Goal: Transaction & Acquisition: Purchase product/service

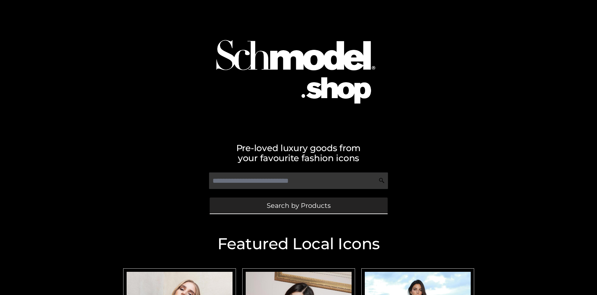
click at [298, 205] on span "Search by Products" at bounding box center [299, 205] width 64 height 7
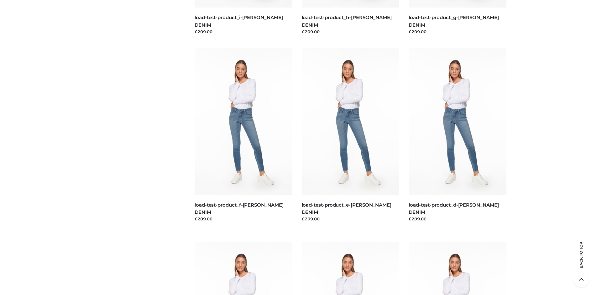
scroll to position [1315, 0]
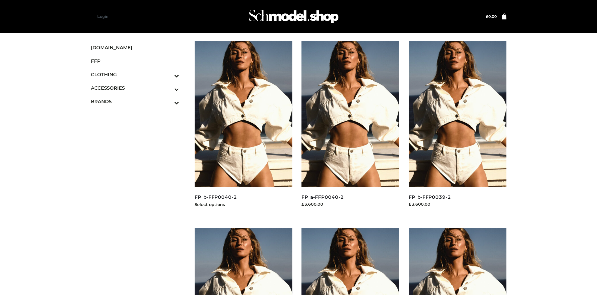
click at [243, 128] on img at bounding box center [244, 114] width 98 height 146
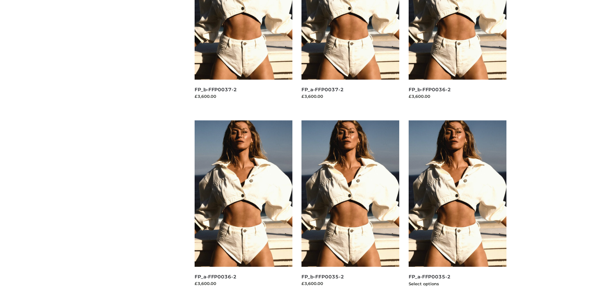
click at [457, 208] on img at bounding box center [458, 193] width 98 height 146
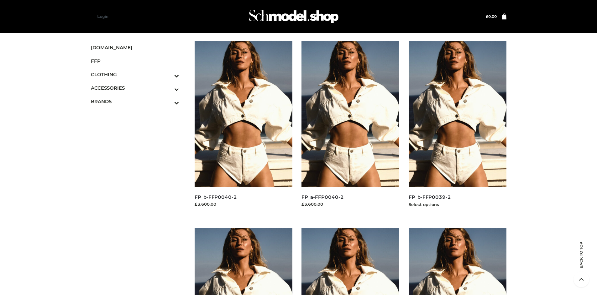
click at [457, 128] on img at bounding box center [458, 114] width 98 height 146
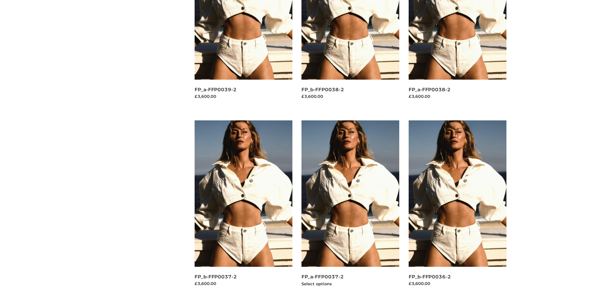
click at [350, 208] on img at bounding box center [351, 193] width 98 height 146
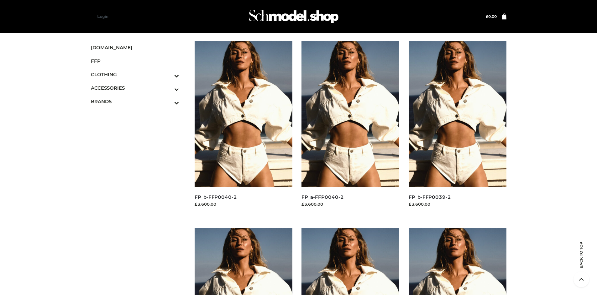
click at [168, 88] on icon "Toggle Submenu" at bounding box center [144, 89] width 70 height 7
click at [0, 0] on span "BAGS" at bounding box center [0, 0] width 0 height 0
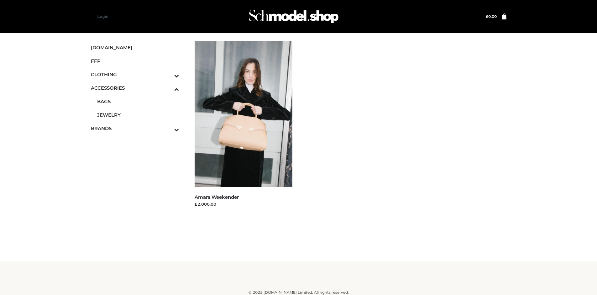
click at [168, 74] on icon "Toggle Submenu" at bounding box center [144, 75] width 70 height 7
click at [0, 0] on span "DRESSES" at bounding box center [0, 0] width 0 height 0
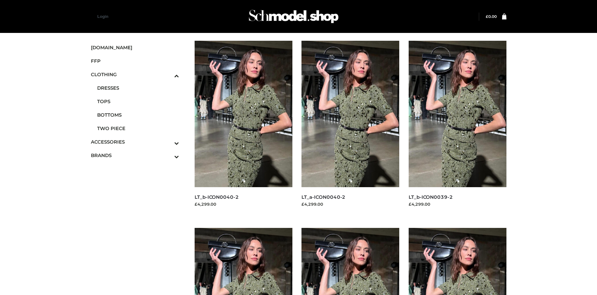
scroll to position [482, 0]
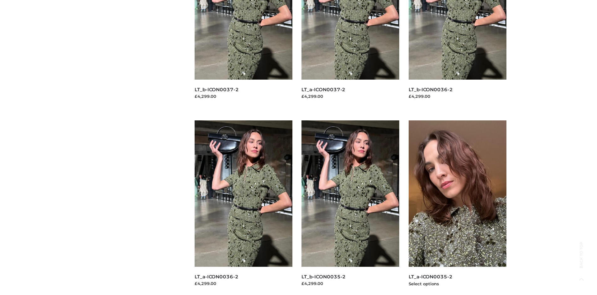
click at [457, 208] on img at bounding box center [458, 193] width 98 height 146
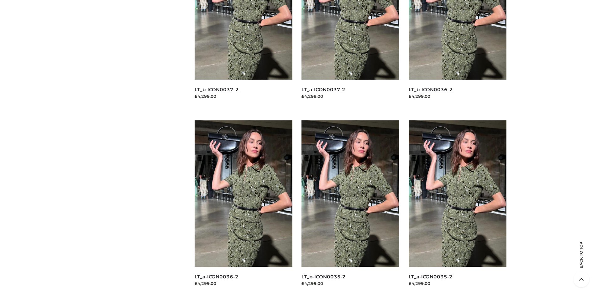
scroll to position [0, 0]
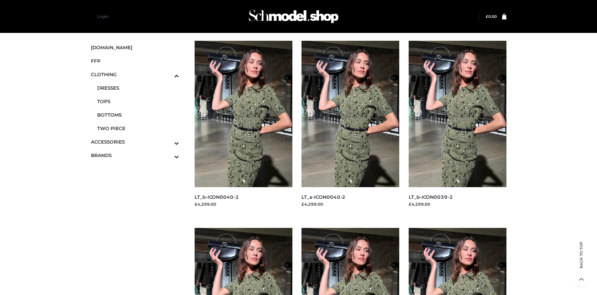
scroll to position [482, 0]
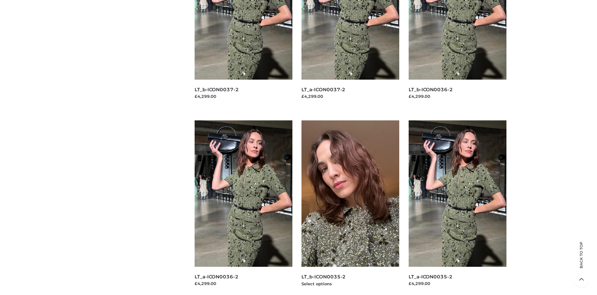
click at [350, 208] on img at bounding box center [351, 193] width 98 height 146
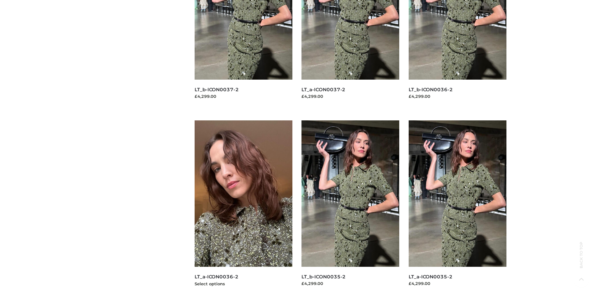
click at [243, 208] on img at bounding box center [244, 193] width 98 height 146
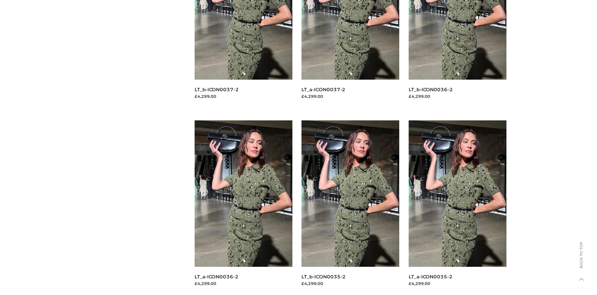
scroll to position [0, 0]
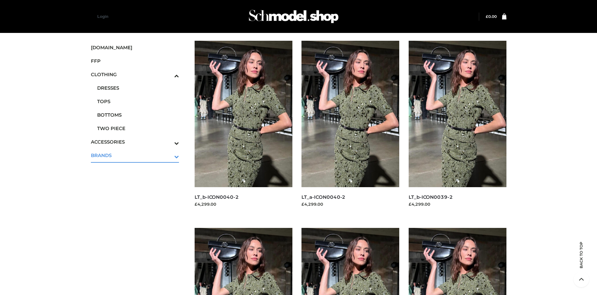
click at [168, 155] on icon "Toggle Submenu" at bounding box center [144, 156] width 70 height 7
click at [0, 0] on span "OPP SWIMWEAR" at bounding box center [0, 0] width 0 height 0
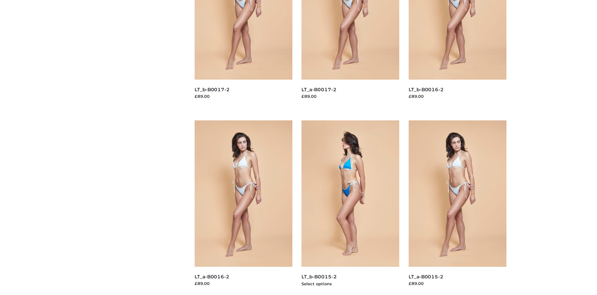
click at [350, 208] on img at bounding box center [351, 193] width 98 height 146
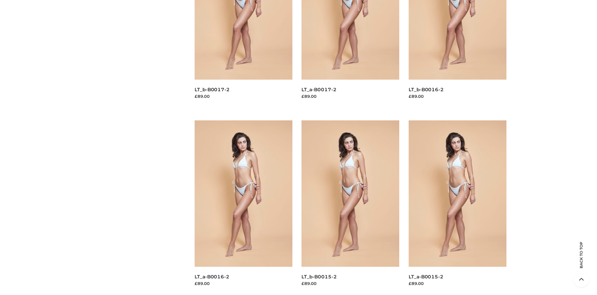
scroll to position [0, 0]
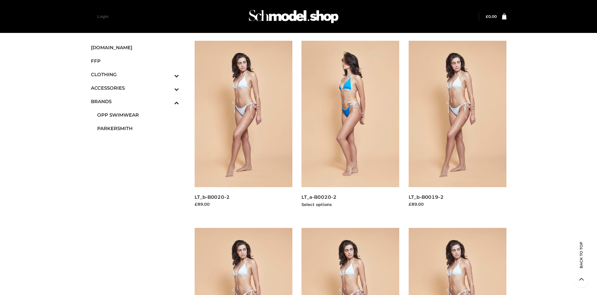
click at [350, 128] on img at bounding box center [351, 114] width 98 height 146
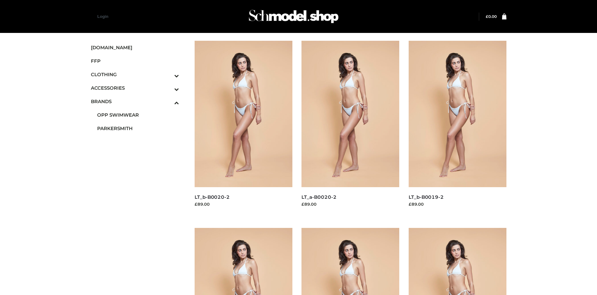
scroll to position [295, 0]
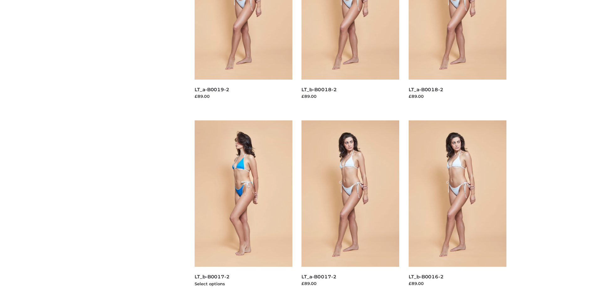
click at [243, 208] on img at bounding box center [244, 193] width 98 height 146
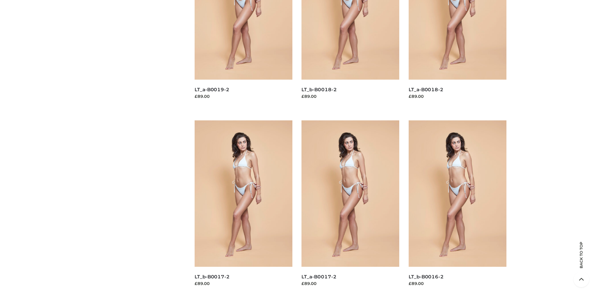
scroll to position [0, 0]
